Goal: Task Accomplishment & Management: Use online tool/utility

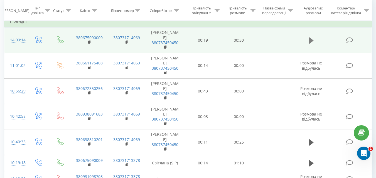
click at [311, 42] on icon at bounding box center [310, 40] width 5 height 7
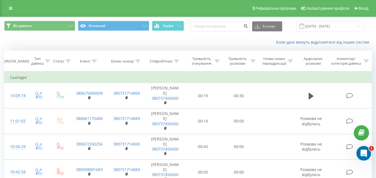
click at [367, 153] on div "Відкрити програму для спілкування Intercom" at bounding box center [362, 152] width 18 height 18
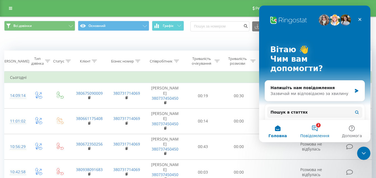
click at [318, 128] on button "2 Повідомлення" at bounding box center [314, 131] width 37 height 22
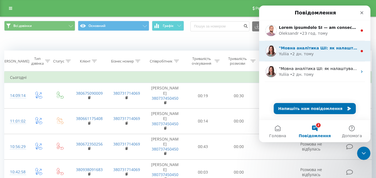
click at [293, 54] on div "• 2 дн. тому" at bounding box center [302, 54] width 24 height 6
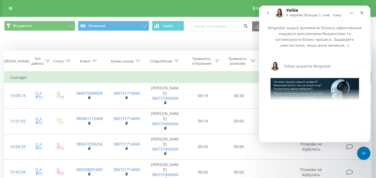
click at [267, 14] on icon "go back" at bounding box center [267, 13] width 4 height 4
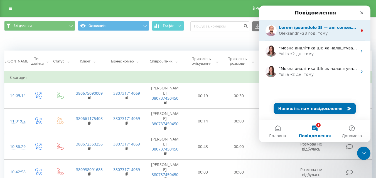
click at [302, 33] on div "• 23 год. тому" at bounding box center [313, 34] width 28 height 6
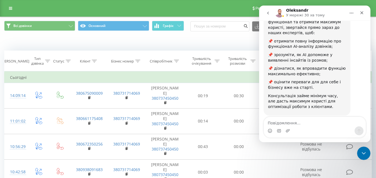
scroll to position [113, 0]
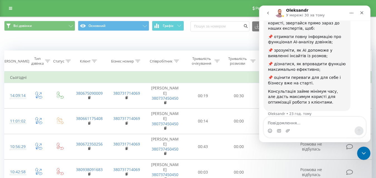
click at [267, 13] on icon "go back" at bounding box center [267, 13] width 4 height 4
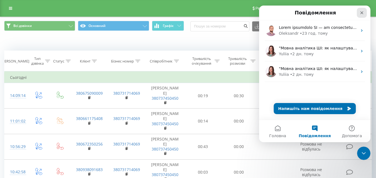
click at [359, 13] on icon "Закрити" at bounding box center [361, 13] width 4 height 4
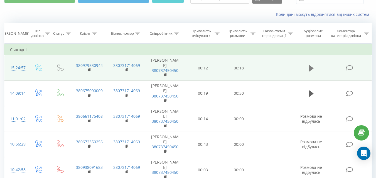
click at [312, 69] on icon at bounding box center [310, 68] width 5 height 7
